Goal: Transaction & Acquisition: Download file/media

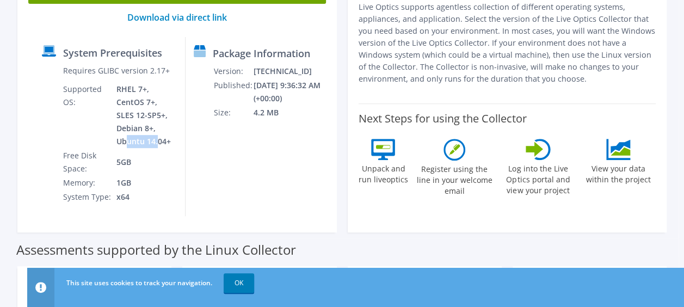
scroll to position [163, 0]
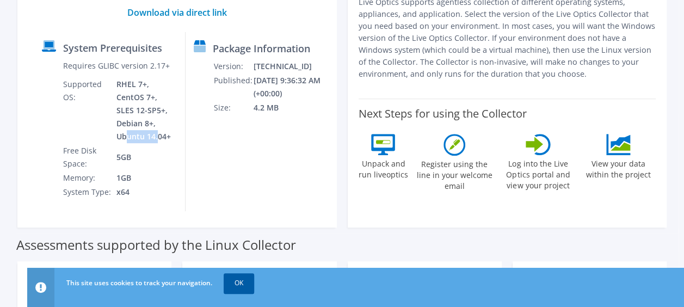
click at [247, 282] on link "OK" at bounding box center [239, 283] width 30 height 20
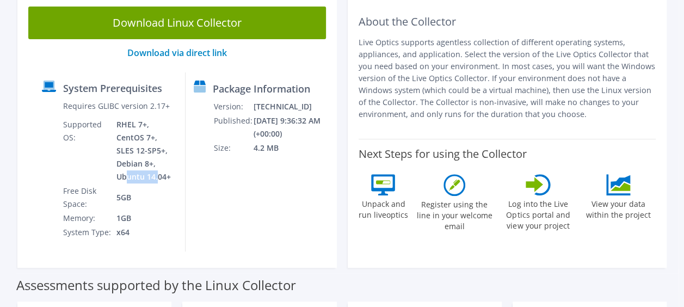
scroll to position [109, 0]
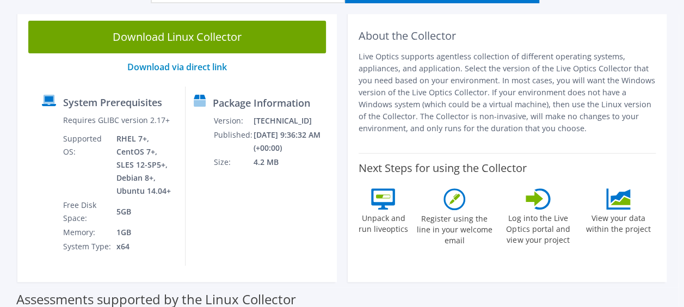
click at [290, 231] on div "Package Information Version: [TECHNICAL_ID] Published: [DATE] 9:36:32 AM (+00:0…" at bounding box center [253, 175] width 135 height 179
drag, startPoint x: 286, startPoint y: 183, endPoint x: 200, endPoint y: 107, distance: 115.2
click at [200, 107] on div "Package Information Version: [TECHNICAL_ID] Published: [DATE] 9:36:32 AM (+00:0…" at bounding box center [253, 175] width 135 height 179
click at [249, 169] on td "Size:" at bounding box center [233, 162] width 40 height 14
click at [247, 145] on td "Published:" at bounding box center [233, 141] width 40 height 27
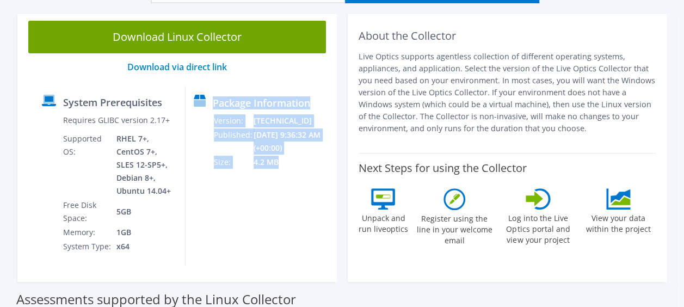
drag, startPoint x: 205, startPoint y: 113, endPoint x: 301, endPoint y: 180, distance: 117.1
click at [301, 180] on div "Package Information Version: [TECHNICAL_ID] Published: [DATE] 9:36:32 AM (+00:0…" at bounding box center [253, 175] width 135 height 179
drag, startPoint x: 301, startPoint y: 180, endPoint x: 292, endPoint y: 177, distance: 9.6
click at [292, 169] on td "4.2 MB" at bounding box center [292, 162] width 79 height 14
click at [271, 169] on td "4.2 MB" at bounding box center [292, 162] width 79 height 14
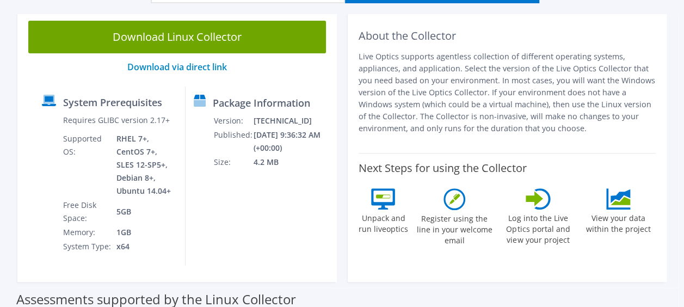
scroll to position [0, 0]
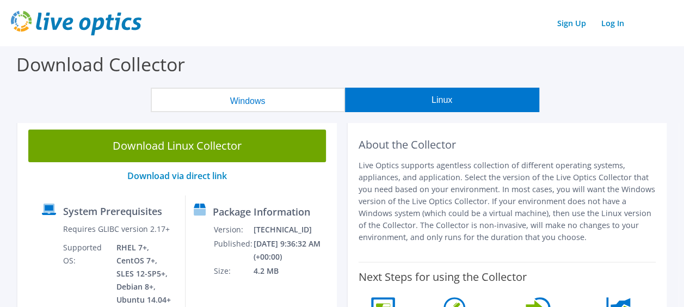
drag, startPoint x: 292, startPoint y: 86, endPoint x: 289, endPoint y: 92, distance: 6.9
click at [292, 86] on div "Download Collector" at bounding box center [341, 66] width 673 height 41
click at [289, 95] on button "Windows" at bounding box center [248, 100] width 194 height 24
